Goal: Information Seeking & Learning: Learn about a topic

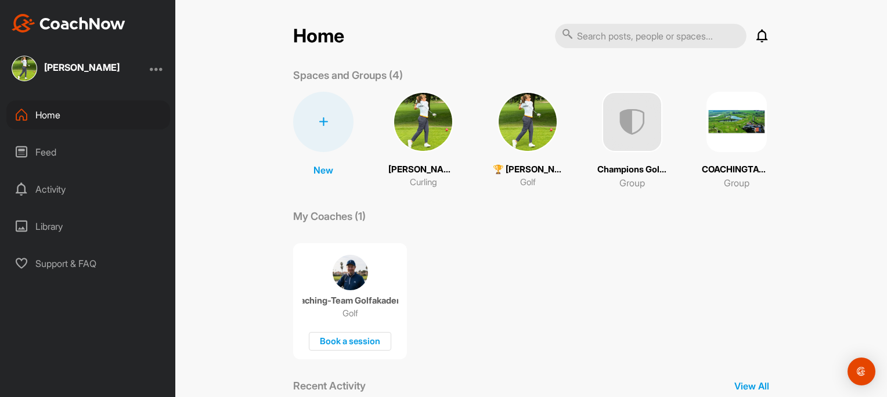
click at [46, 188] on div "Activity" at bounding box center [88, 189] width 164 height 29
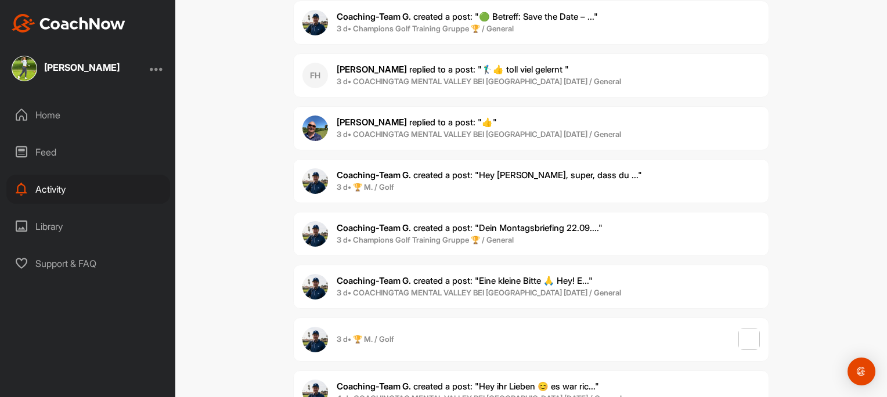
scroll to position [1129, 0]
click at [531, 222] on span "Coaching-Team G. created a post : "Dein Montagsbriefing 22.09...."" at bounding box center [470, 226] width 266 height 11
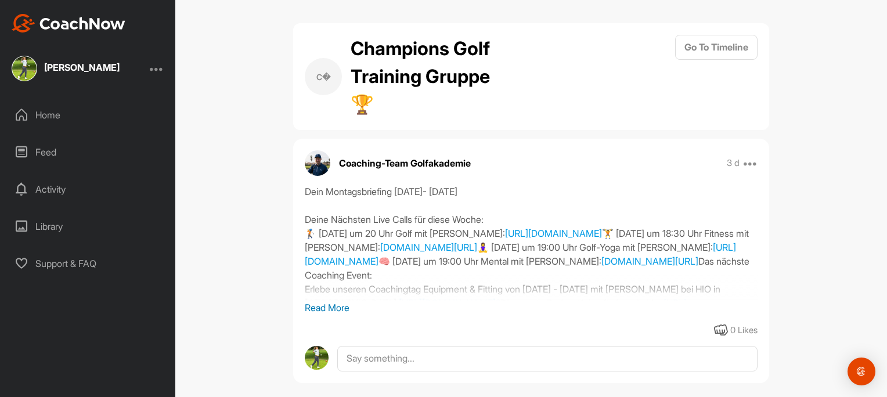
click at [563, 275] on div "Dein Montagsbriefing [DATE]- [DATE] [PERSON_NAME] Live Calls für diese Woche: 🏌…" at bounding box center [531, 243] width 453 height 116
click at [573, 278] on div "Dein Montagsbriefing [DATE]- [DATE] [PERSON_NAME] Live Calls für diese Woche: 🏌…" at bounding box center [531, 243] width 453 height 116
click at [337, 310] on p "Read More" at bounding box center [531, 308] width 453 height 14
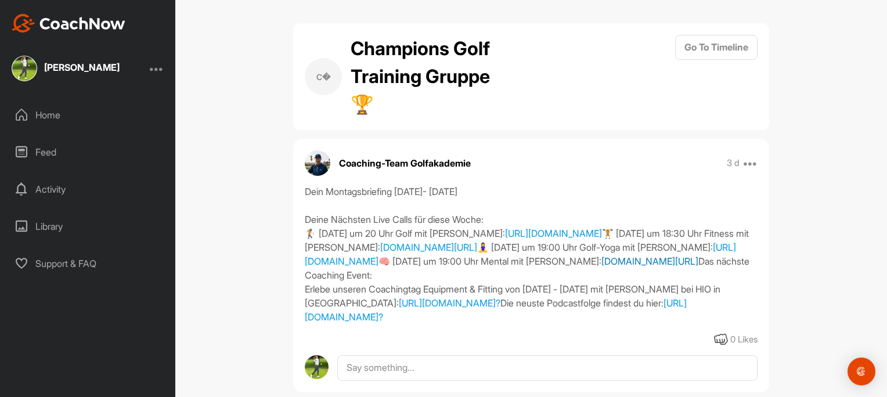
click at [602, 267] on link "[DOMAIN_NAME][URL]" at bounding box center [650, 262] width 97 height 12
